Goal: Task Accomplishment & Management: Manage account settings

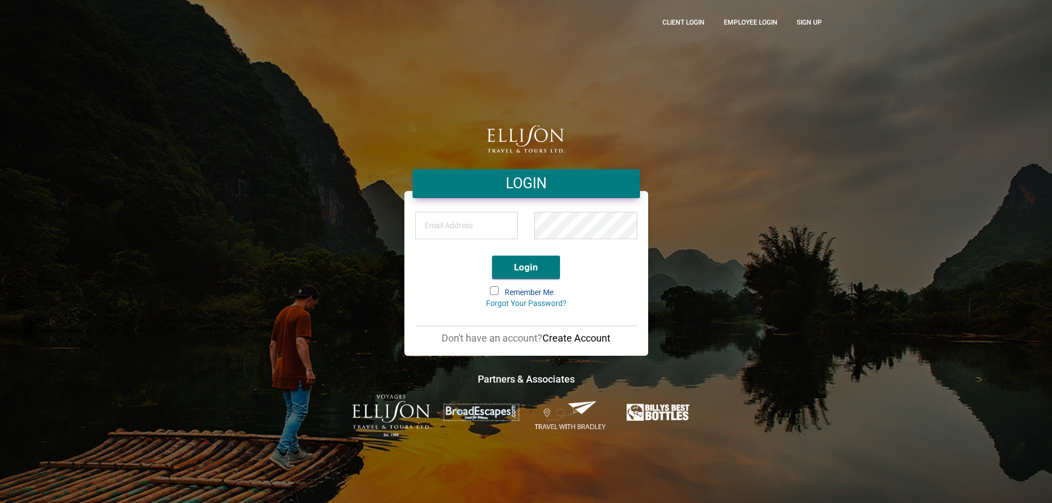
click at [499, 225] on input "email" at bounding box center [466, 225] width 103 height 27
click at [876, 288] on div "LOGIN Login Remember Me Forgot Your Password? Don't have an account? Create Acc…" at bounding box center [526, 251] width 1052 height 503
click at [484, 225] on input "email" at bounding box center [466, 225] width 103 height 27
click at [491, 225] on input "email" at bounding box center [466, 225] width 103 height 27
click at [769, 223] on div "LOGIN Login Remember Me Forgot Your Password? Don't have an account? Create Acc…" at bounding box center [526, 251] width 625 height 371
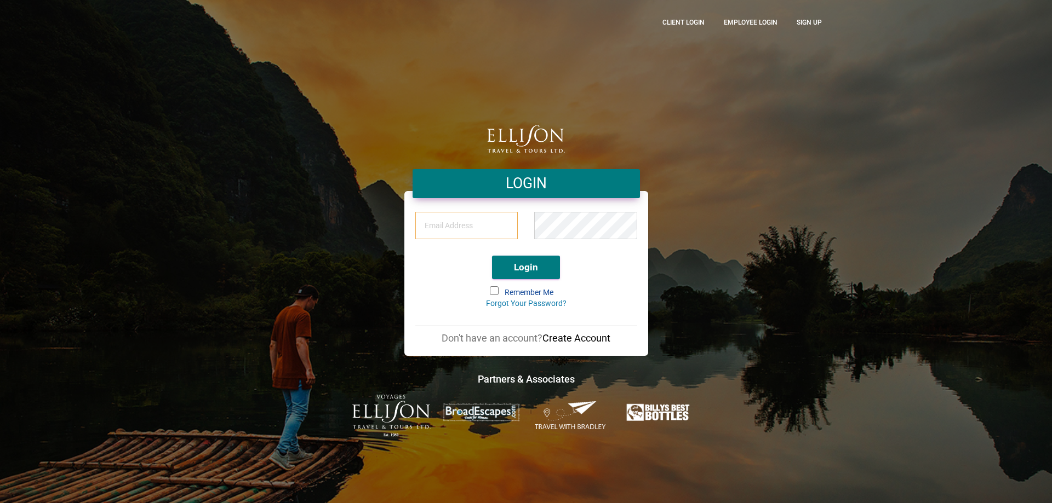
click at [489, 228] on input "email" at bounding box center [466, 225] width 103 height 27
type input "[PERSON_NAME][EMAIL_ADDRESS][DOMAIN_NAME]"
